Goal: Obtain resource: Obtain resource

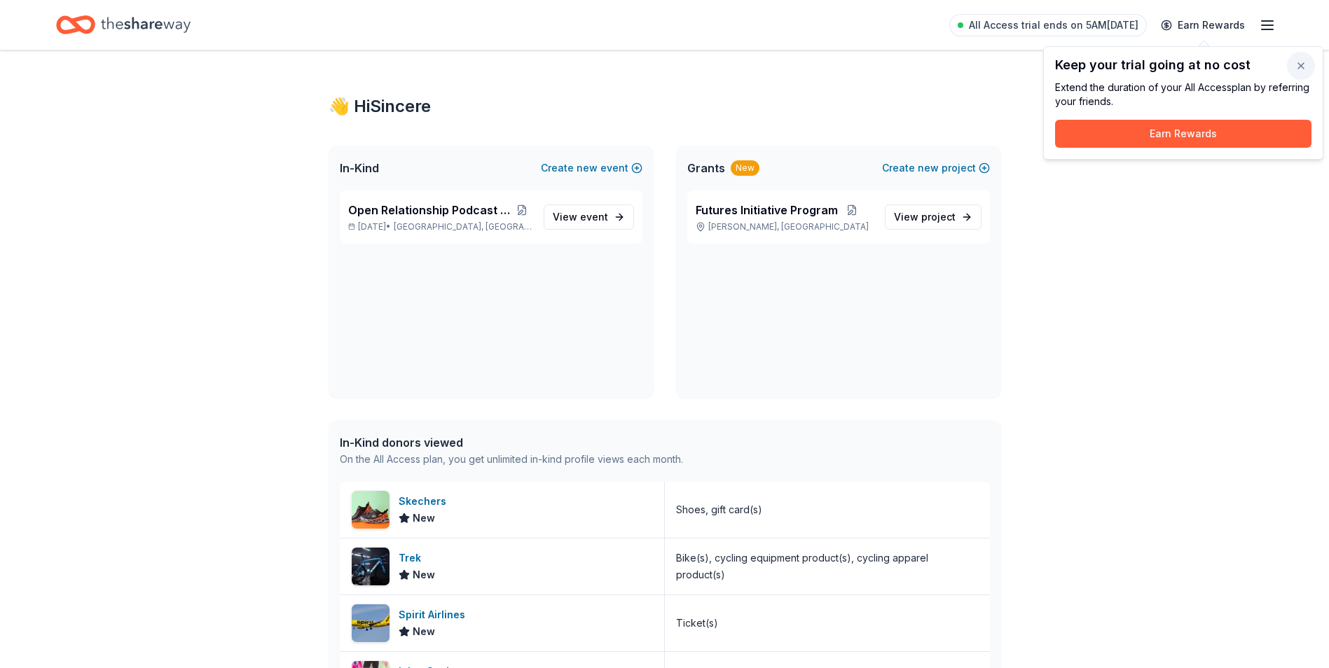
click at [1305, 69] on button "button" at bounding box center [1301, 66] width 28 height 28
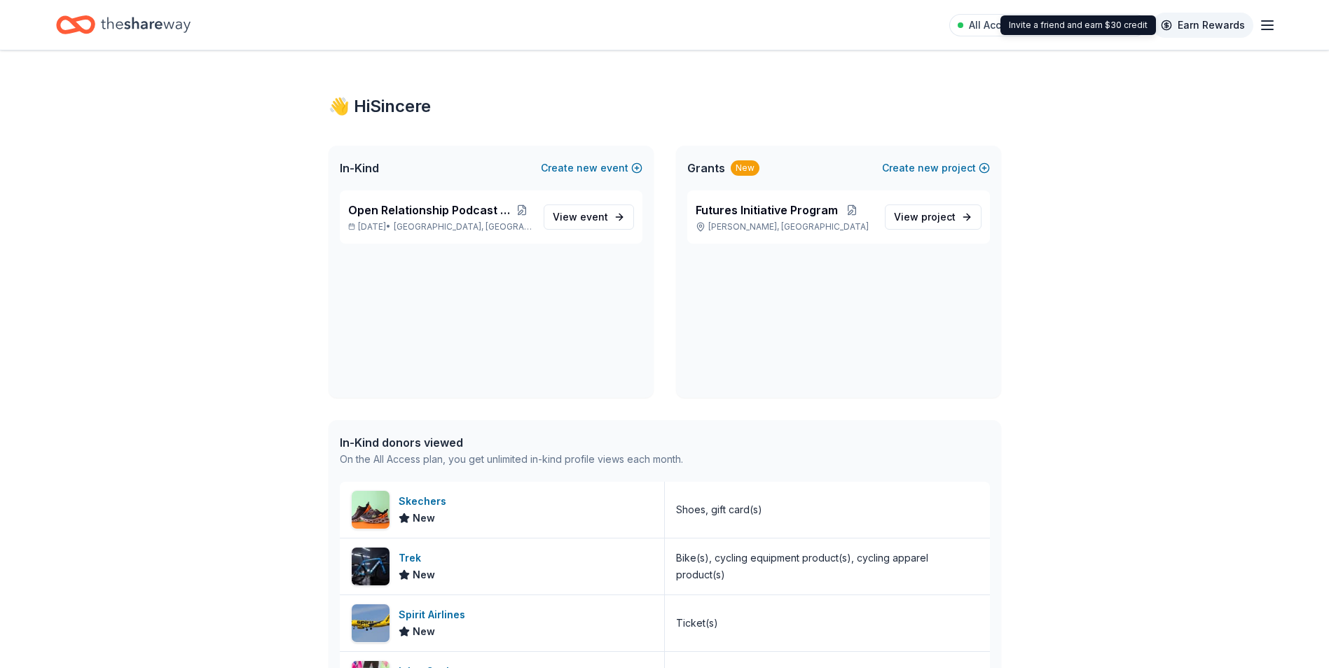
click at [1206, 25] on link "Earn Rewards" at bounding box center [1203, 25] width 101 height 25
click at [1169, 23] on link "Earn Rewards" at bounding box center [1203, 25] width 101 height 25
click at [1203, 16] on link "Earn Rewards" at bounding box center [1203, 25] width 101 height 25
click at [1209, 25] on link "Earn Rewards" at bounding box center [1203, 25] width 101 height 25
click at [1096, 24] on span "All Access trial ends on 5AM[DATE]" at bounding box center [1054, 25] width 170 height 17
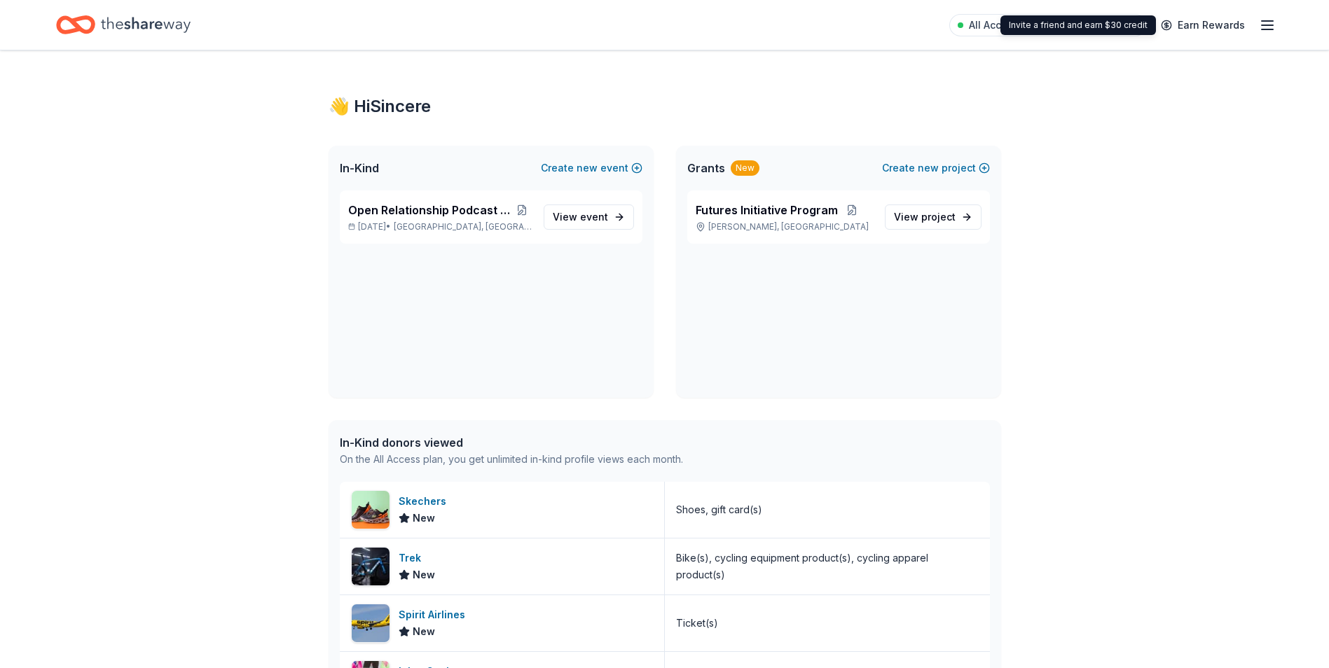
click at [1087, 28] on div "Invite a friend and earn $30 credit Invite a friend and earn $30 credit" at bounding box center [1079, 25] width 156 height 20
click at [1069, 22] on span "All Access trial ends on 5AM[DATE]" at bounding box center [1054, 25] width 170 height 17
click at [1010, 25] on span "All Access trial ends on 5AM[DATE]" at bounding box center [1054, 25] width 170 height 17
click at [1146, 27] on div "Invite a friend and earn $30 credit Invite a friend and earn $30 credit" at bounding box center [1079, 25] width 156 height 20
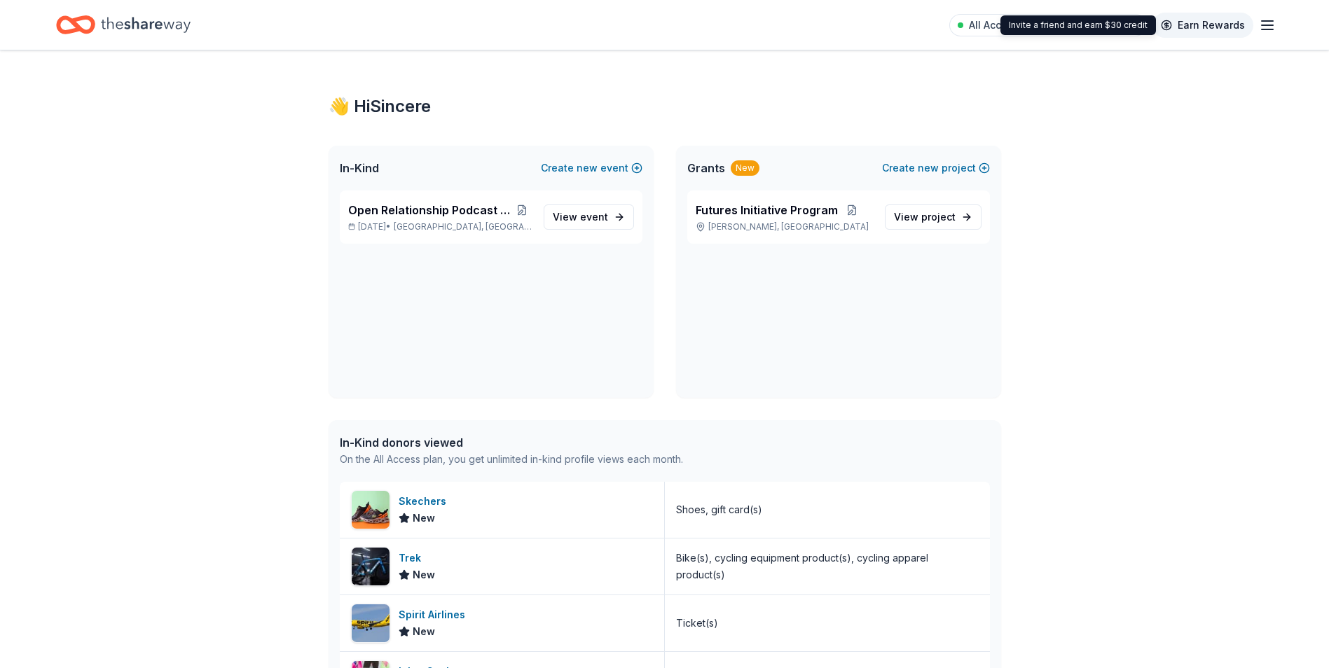
click at [1159, 25] on link "Earn Rewards" at bounding box center [1203, 25] width 101 height 25
click at [1162, 24] on link "Earn Rewards" at bounding box center [1203, 25] width 101 height 25
click at [1274, 24] on icon "button" at bounding box center [1267, 25] width 17 height 17
click at [1183, 28] on link "Earn Rewards" at bounding box center [1203, 25] width 101 height 25
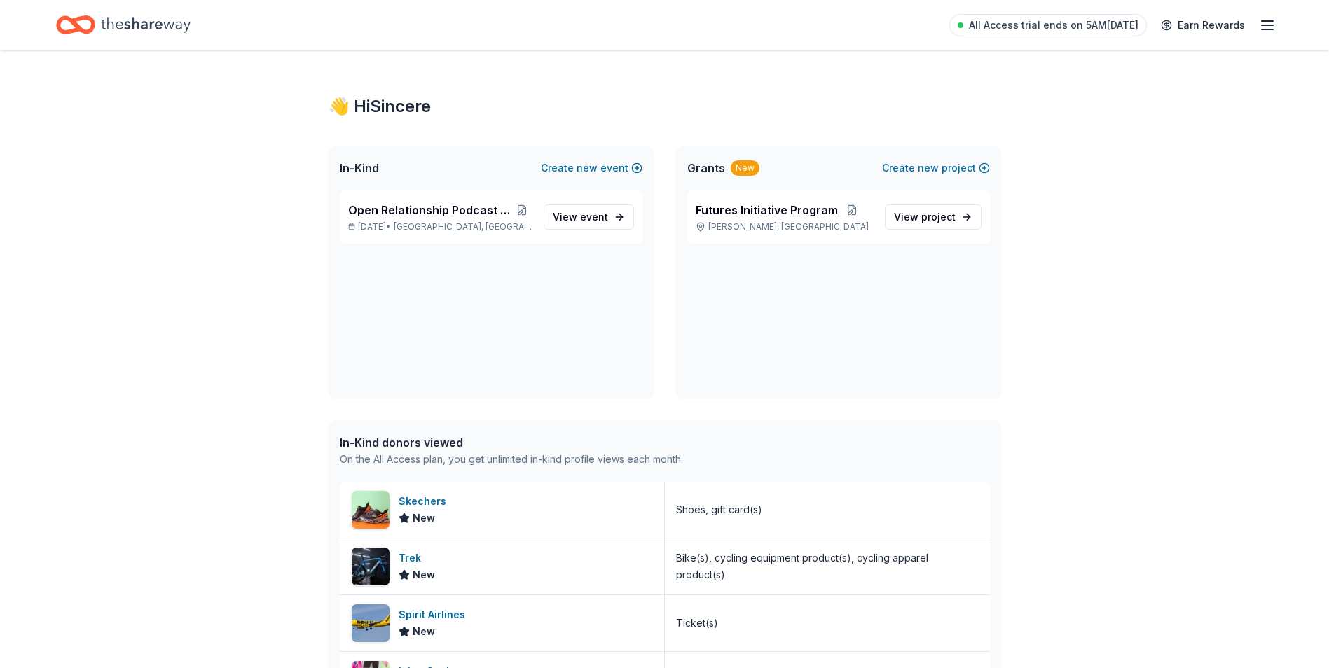
drag, startPoint x: 1183, startPoint y: 26, endPoint x: 1140, endPoint y: 71, distance: 62.4
click at [1140, 71] on div "👋 Hi Sincere In-Kind Create new event Open Relationship Podcast Charity Mixer […" at bounding box center [664, 619] width 1329 height 1138
click at [1113, 8] on div "All Access trial ends on 5AM[DATE] Earn Rewards" at bounding box center [664, 25] width 1329 height 50
click at [1103, 41] on div "All Access trial ends on 5AM[DATE] Earn Rewards" at bounding box center [664, 25] width 1329 height 50
click at [1103, 29] on span "All Access trial ends on 5AM[DATE]" at bounding box center [1054, 25] width 170 height 17
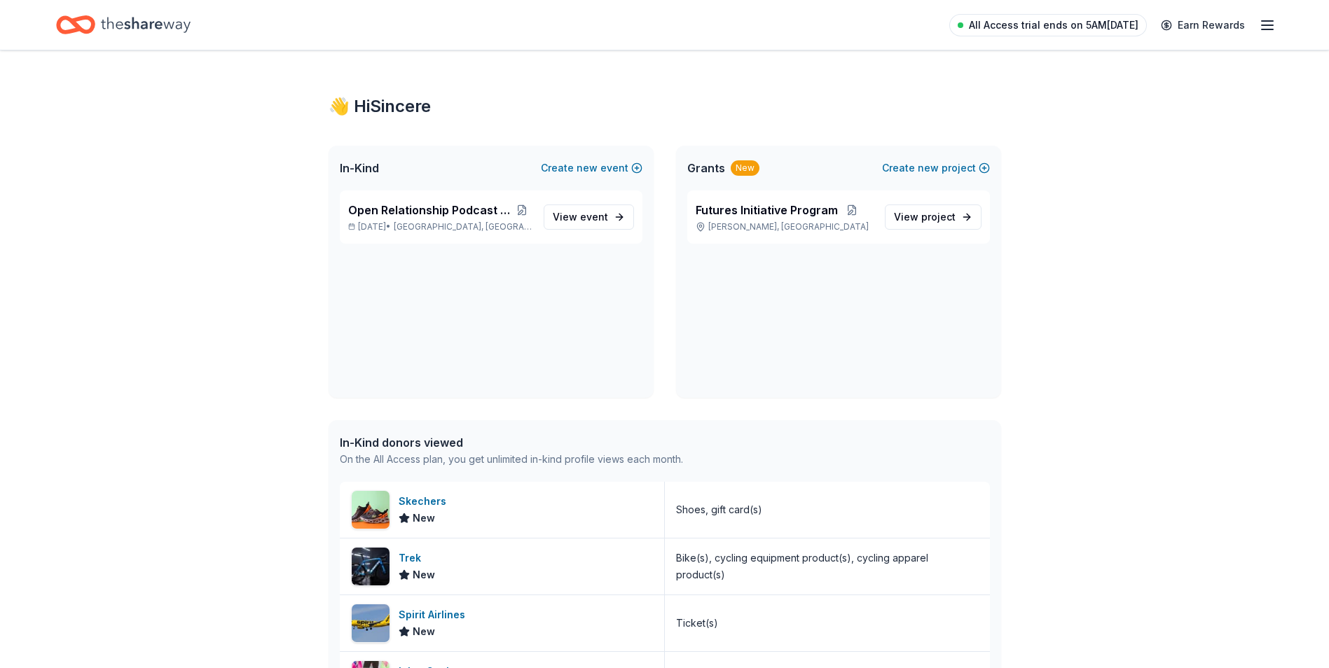
click at [1103, 29] on span "All Access trial ends on 5AM[DATE]" at bounding box center [1054, 25] width 170 height 17
click at [1190, 25] on link "Earn Rewards" at bounding box center [1203, 25] width 101 height 25
click at [935, 210] on span "View project" at bounding box center [925, 217] width 62 height 17
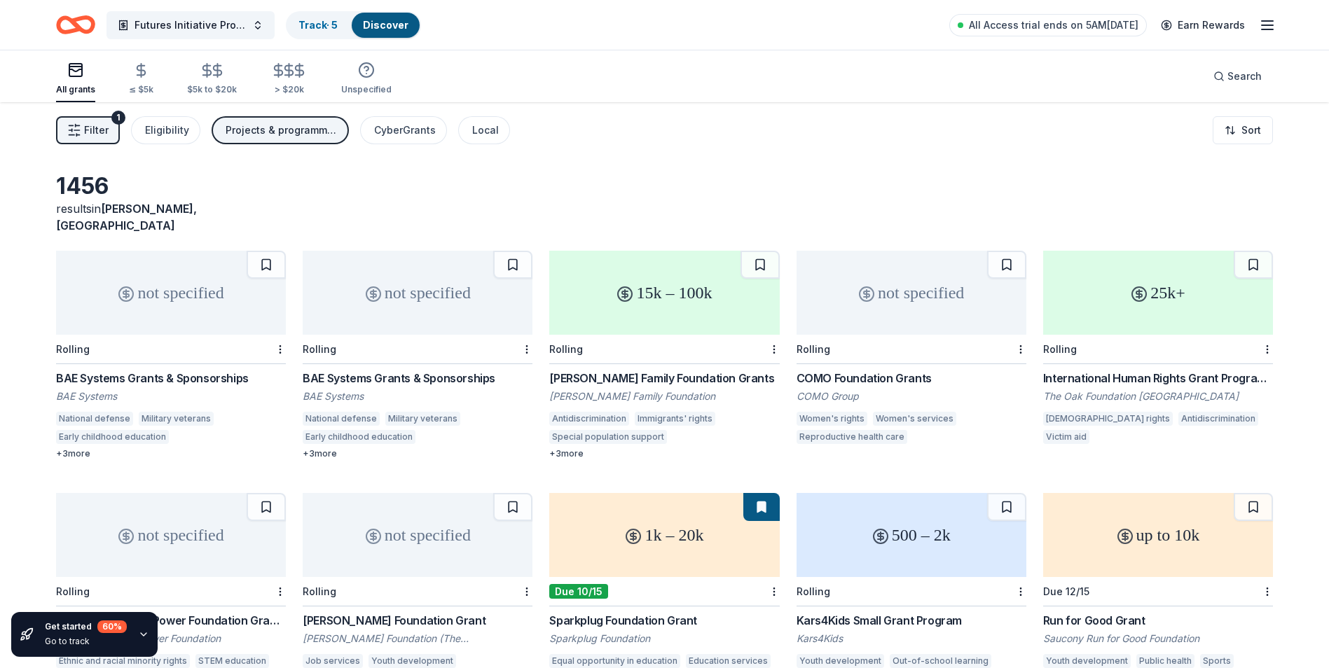
scroll to position [129, 0]
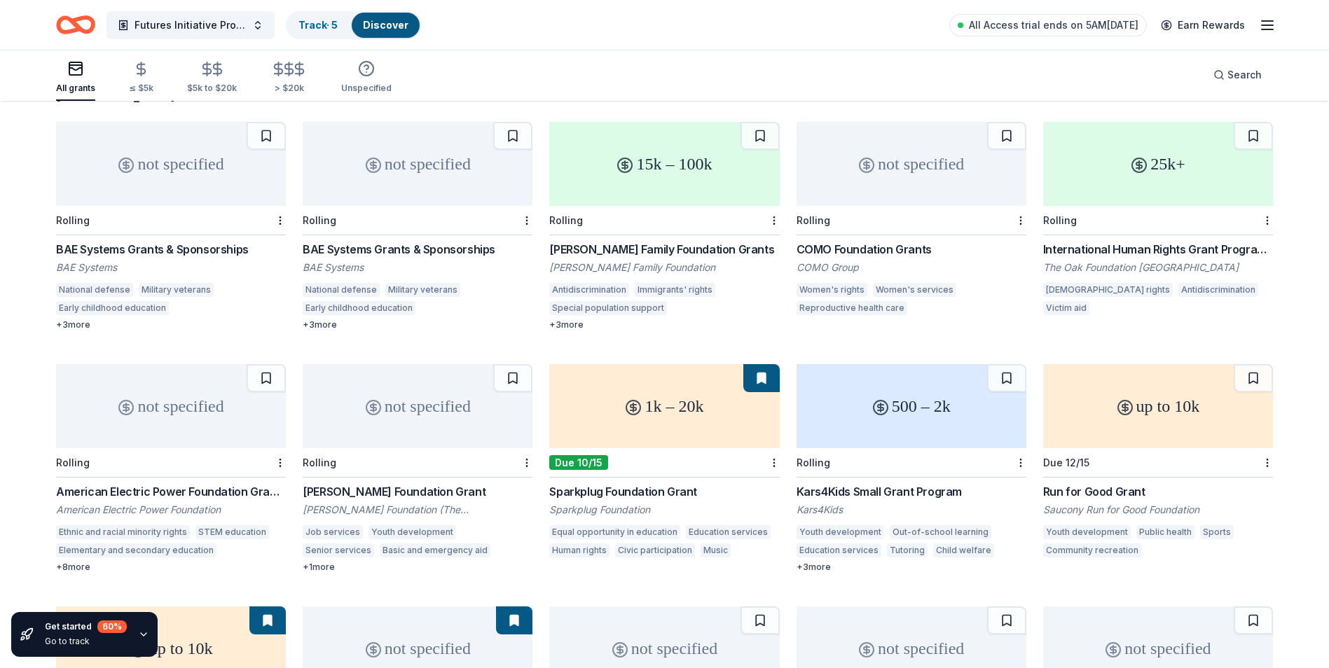
click at [664, 418] on div "1k – 20k" at bounding box center [664, 406] width 230 height 84
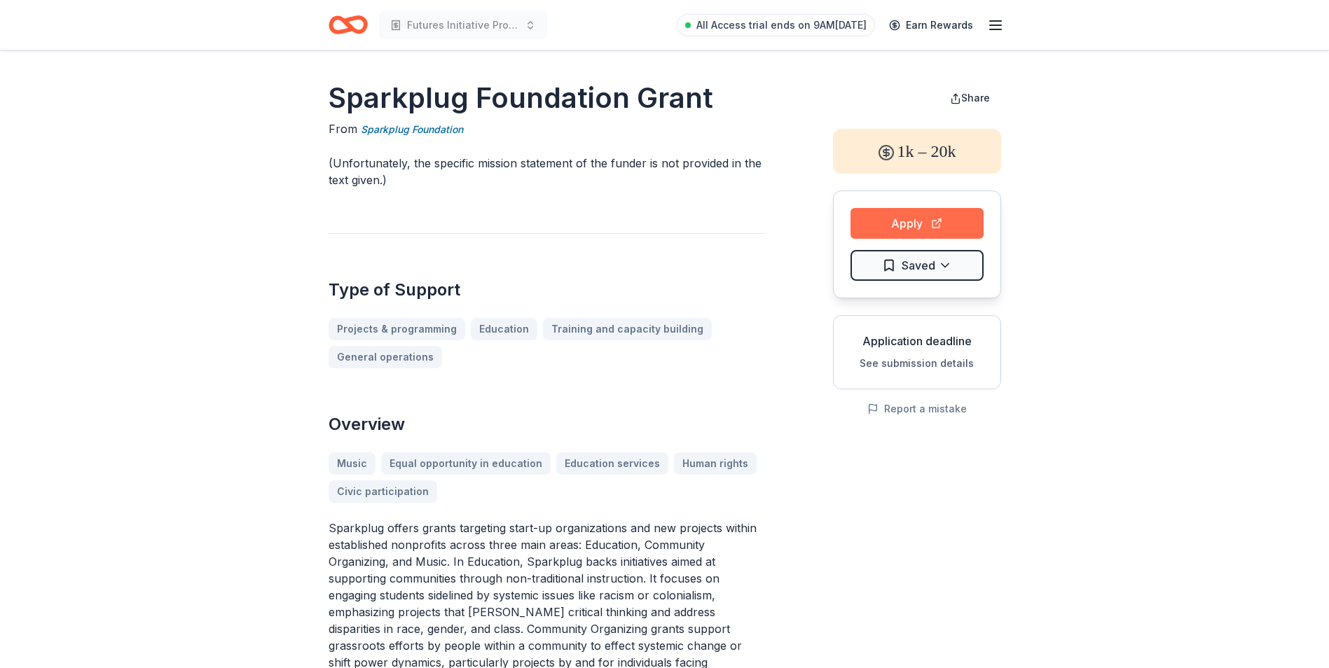
click at [893, 218] on button "Apply" at bounding box center [917, 223] width 133 height 31
click at [962, 94] on span "Share" at bounding box center [975, 98] width 29 height 12
